Goal: Task Accomplishment & Management: Complete application form

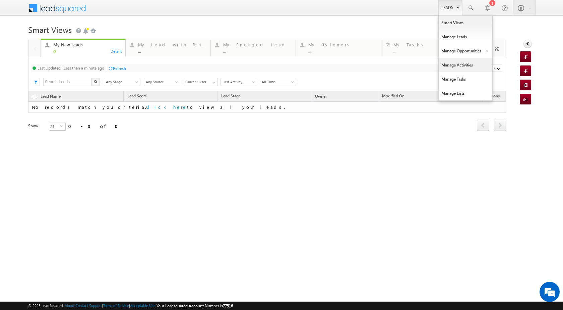
click at [465, 62] on link "Manage Activities" at bounding box center [466, 65] width 54 height 14
click at [479, 67] on link "Manage Activities" at bounding box center [466, 65] width 54 height 14
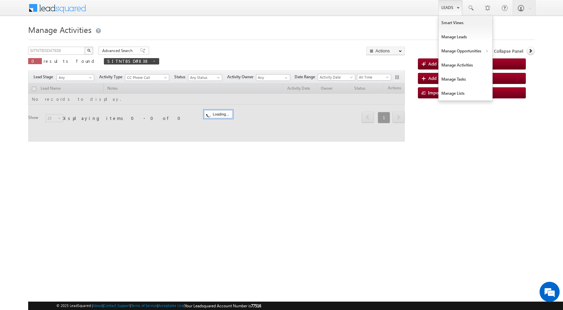
click at [452, 11] on link "Leads" at bounding box center [451, 7] width 24 height 15
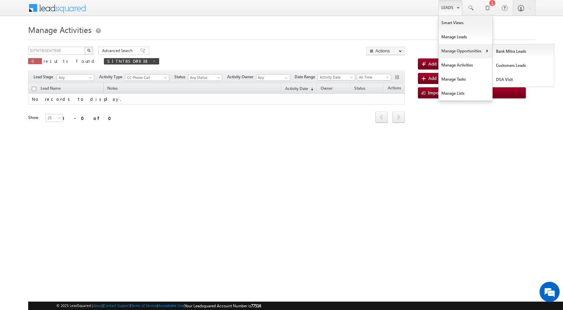
click at [487, 52] on b at bounding box center [487, 52] width 2 height 4
click at [480, 51] on link "Manage Opportunities" at bounding box center [466, 51] width 54 height 14
click at [502, 65] on link "Customers Leads" at bounding box center [523, 65] width 61 height 14
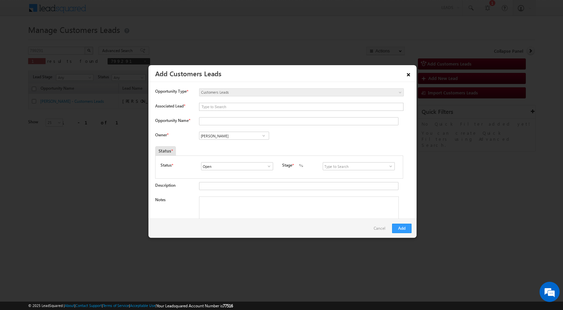
click at [406, 76] on link "×" at bounding box center [408, 73] width 11 height 12
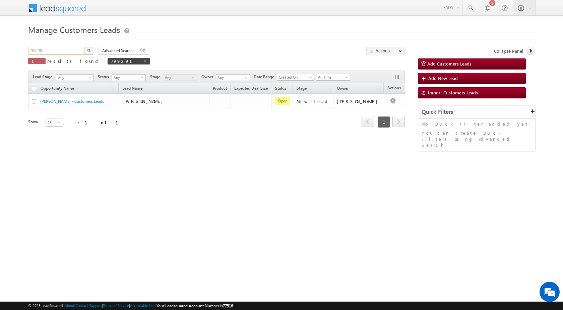
click at [50, 54] on input "799291" at bounding box center [56, 51] width 57 height 8
paste input "0295"
type input "790295"
click at [89, 51] on img "button" at bounding box center [88, 50] width 3 height 3
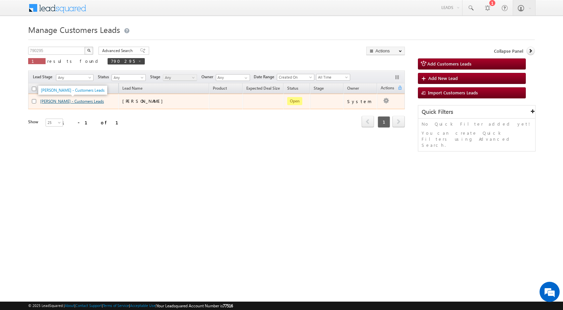
click at [68, 99] on link "[PERSON_NAME] - Customers Leads" at bounding box center [72, 101] width 64 height 5
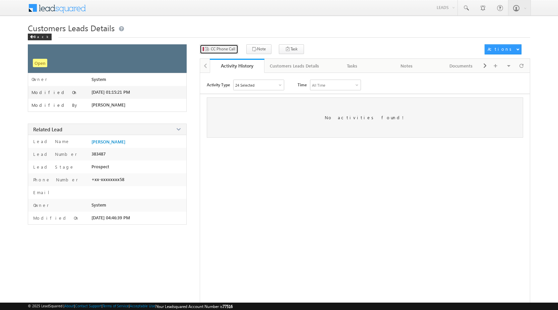
click at [223, 51] on span "CC Phone Call" at bounding box center [223, 49] width 24 height 6
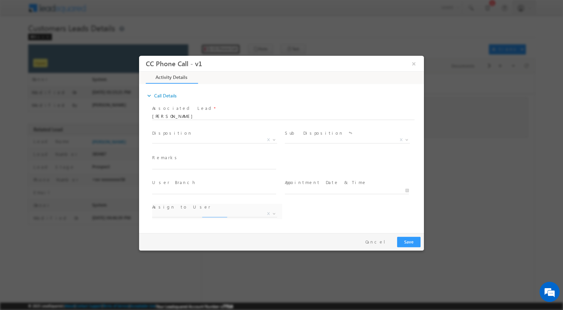
select select "akash.kumar1@sgrlimited.in"
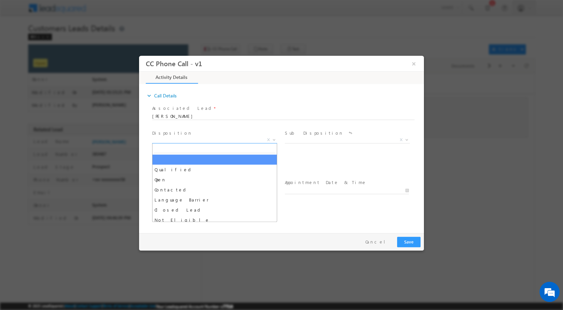
click at [275, 140] on span at bounding box center [273, 139] width 7 height 9
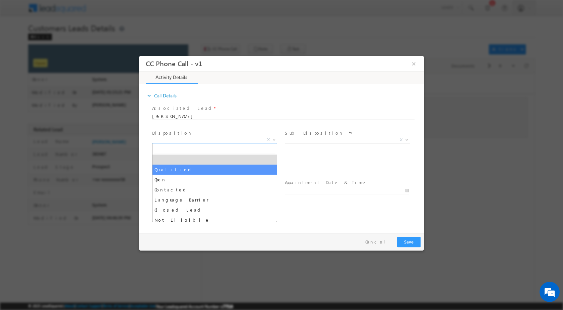
select select "Qualified"
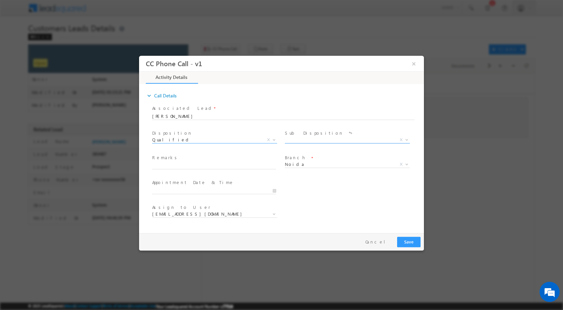
click at [410, 140] on span at bounding box center [406, 139] width 7 height 9
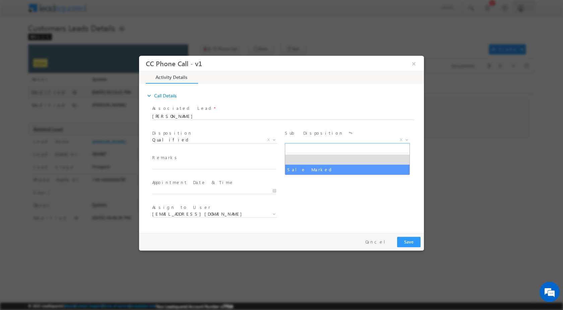
select select "Sale Marked"
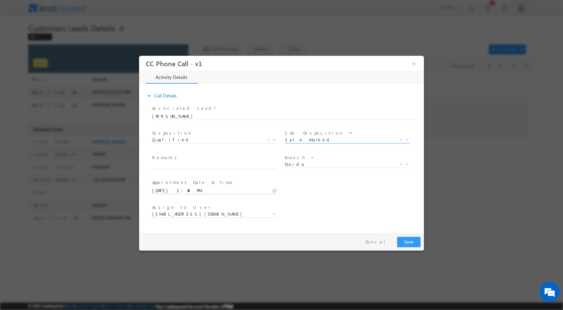
click at [276, 191] on input "08/29/2025 2:49 PM" at bounding box center [214, 190] width 124 height 7
type input "09/01/2025 2:49 PM"
type input "11"
type input "09/01/2025 11:49 PM"
click at [190, 180] on input "49" at bounding box center [195, 182] width 28 height 4
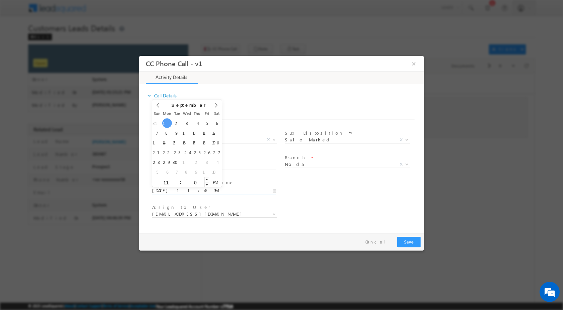
type input "00"
type input "09/01/2025 11:00 AM"
click at [217, 182] on span "AM" at bounding box center [215, 181] width 12 height 10
click at [300, 199] on div "User Branch * Appointment Date & Time * 09/01/2025 11:00 AM" at bounding box center [287, 189] width 273 height 25
click at [272, 213] on b at bounding box center [274, 213] width 4 height 2
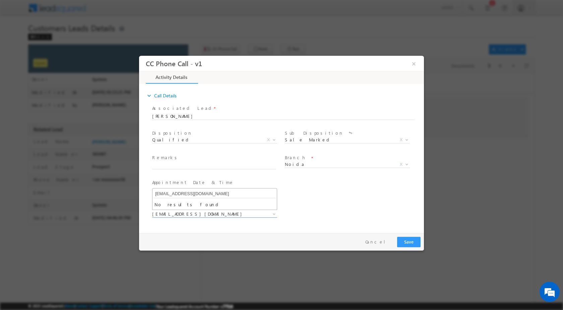
paste input "[EMAIL_ADDRESS][DOMAIN_NAME]"
type input "rohit.tiwari@sgrlimited.inrohit.tiwari@sgrlimited.in"
drag, startPoint x: 264, startPoint y: 191, endPoint x: 87, endPoint y: 180, distance: 176.7
click at [139, 180] on html "CC Phone Call - v1 × Activity Details * Yes" at bounding box center [281, 142] width 285 height 174
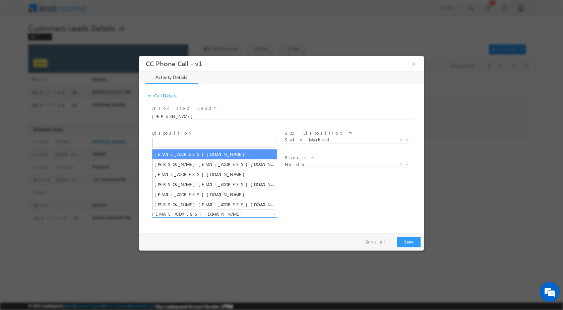
paste input "[EMAIL_ADDRESS][DOMAIN_NAME]"
type input "[EMAIL_ADDRESS][DOMAIN_NAME]"
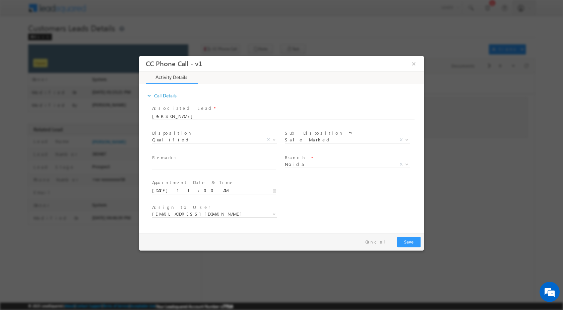
drag, startPoint x: 238, startPoint y: 222, endPoint x: 241, endPoint y: 225, distance: 4.5
click at [240, 224] on span at bounding box center [214, 221] width 124 height 7
click at [223, 165] on input "text" at bounding box center [214, 165] width 124 height 7
paste input "29/08-Customer Name is HEMANT PANDEY Customer age is 21 yrs Loan type is Extens…"
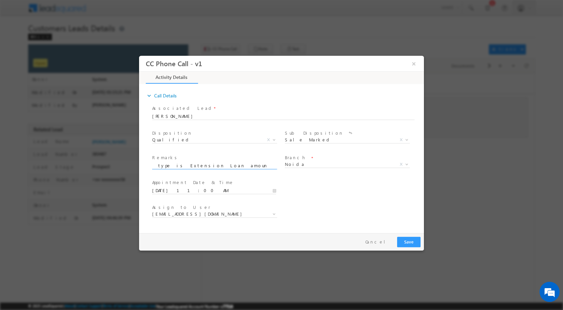
type input "29/08-Customer Name is HEMANT PANDEY Customer age is 21 yrs Loan type is Extens…"
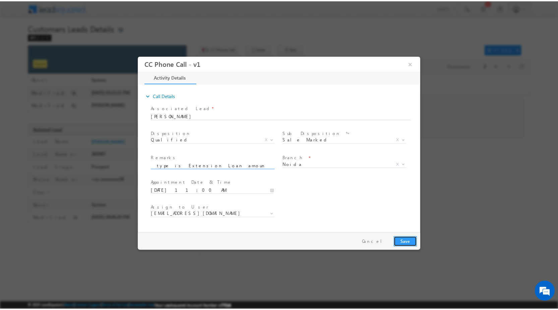
scroll to position [0, 0]
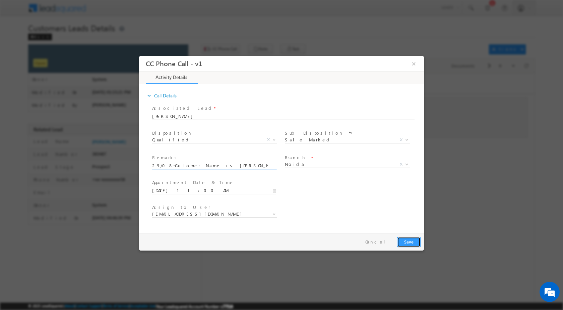
click at [402, 237] on button "Save" at bounding box center [408, 241] width 23 height 10
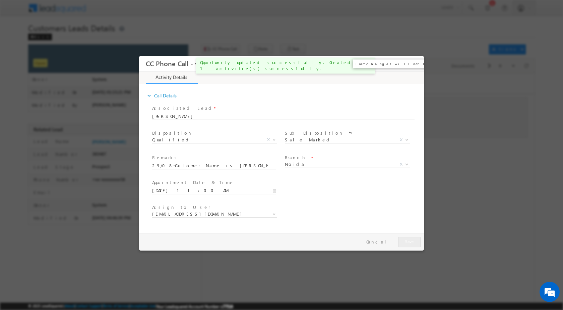
click at [417, 58] on button "×" at bounding box center [414, 63] width 11 height 12
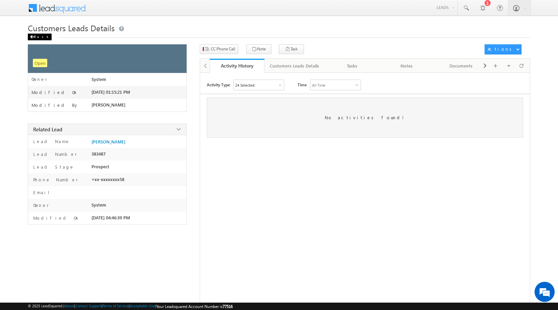
click at [36, 35] on div "Back" at bounding box center [40, 37] width 24 height 7
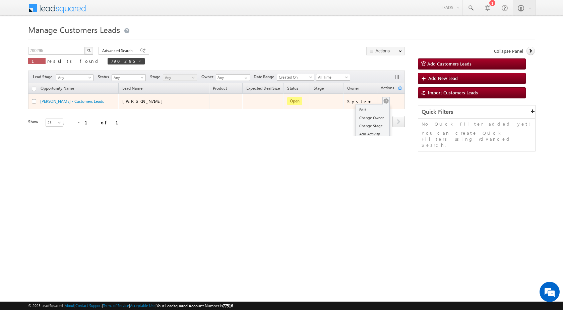
click at [376, 104] on ul "Edit Change Owner Change Stage Add Activity Add Task Delete" at bounding box center [373, 130] width 34 height 52
click at [370, 110] on link "Edit" at bounding box center [373, 110] width 34 height 8
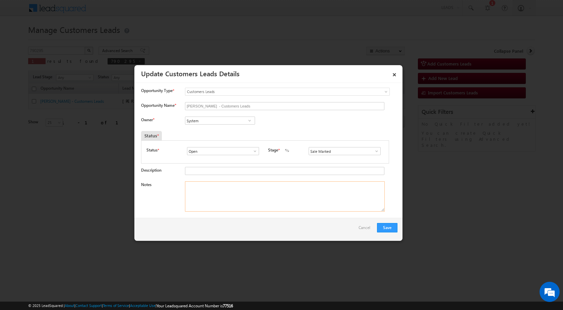
click at [233, 208] on textarea "Notes" at bounding box center [285, 196] width 200 height 30
paste textarea "29/08-Customer Name is [PERSON_NAME] Customer age is [DEMOGRAPHIC_DATA] yrs Loa…"
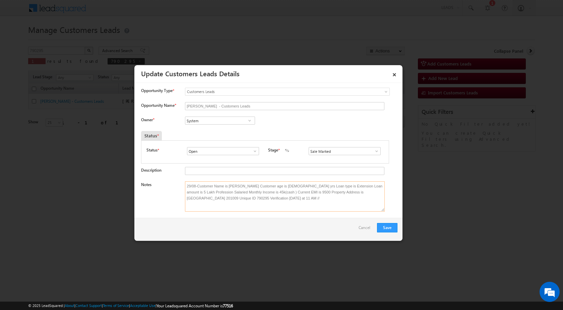
type textarea "29/08-Customer Name is [PERSON_NAME] Customer age is [DEMOGRAPHIC_DATA] yrs Loa…"
click at [250, 120] on span at bounding box center [250, 120] width 7 height 5
paste input "[EMAIL_ADDRESS][DOMAIN_NAME]"
click at [199, 129] on link "[PERSON_NAME] [EMAIL_ADDRESS][DOMAIN_NAME]" at bounding box center [220, 130] width 70 height 13
type input "[PERSON_NAME]"
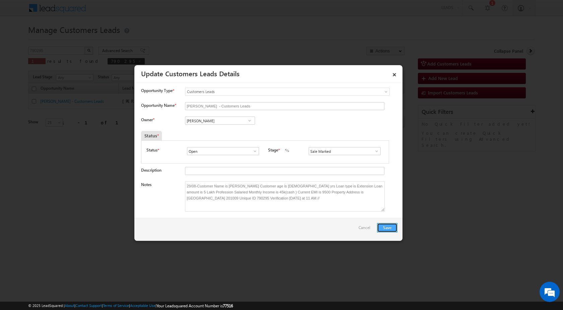
click at [384, 227] on button "Save" at bounding box center [387, 227] width 20 height 9
